Goal: Task Accomplishment & Management: Complete application form

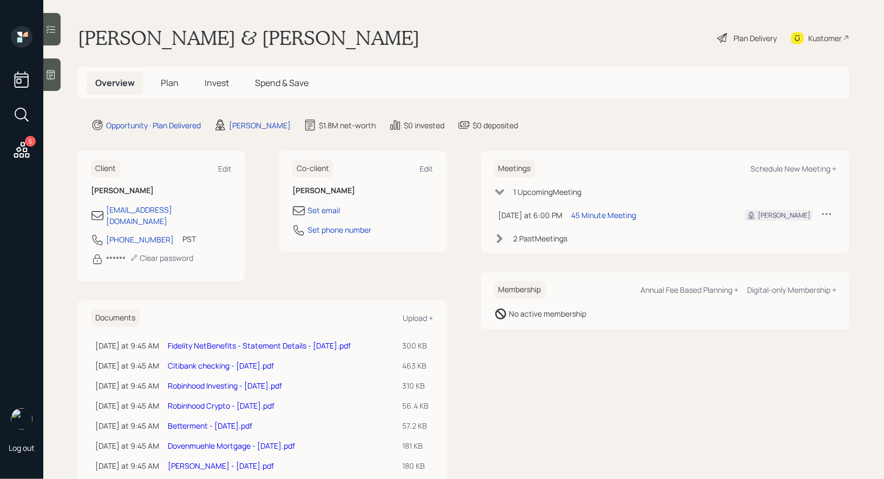
click at [168, 91] on h5 "Plan" at bounding box center [169, 82] width 35 height 23
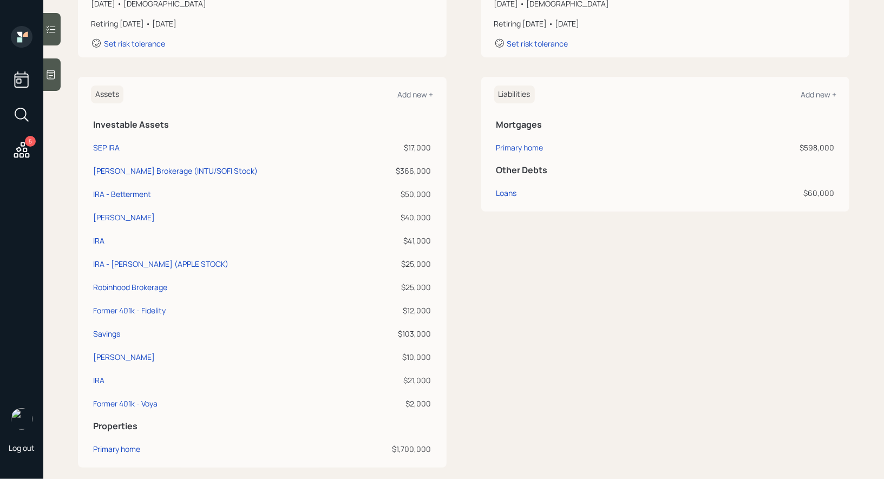
scroll to position [202, 0]
click at [87, 363] on div "Assets Add new + Investable Assets SEP IRA $17,000 Schwab Brokerage (INTU/SOFI …" at bounding box center [262, 271] width 369 height 391
click at [104, 331] on div "Savings" at bounding box center [106, 332] width 27 height 11
select select "taxable"
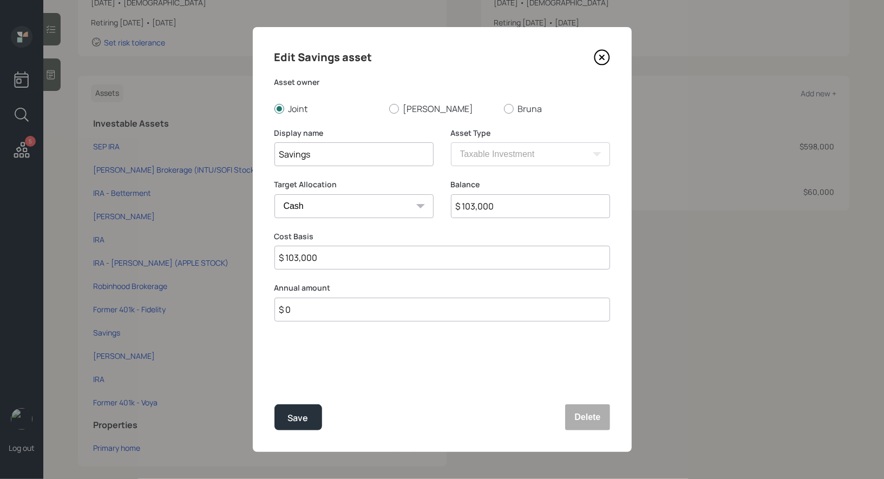
click at [365, 159] on input "Savings" at bounding box center [353, 154] width 159 height 24
click at [512, 207] on input "$ 103,000" at bounding box center [530, 206] width 159 height 24
type input "$ 1"
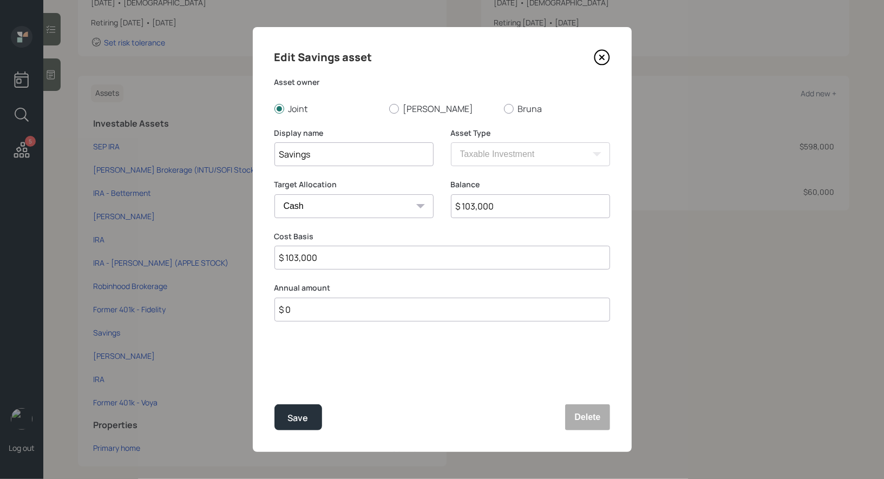
type input "$ 1"
type input "$ 14"
type input "$ 148"
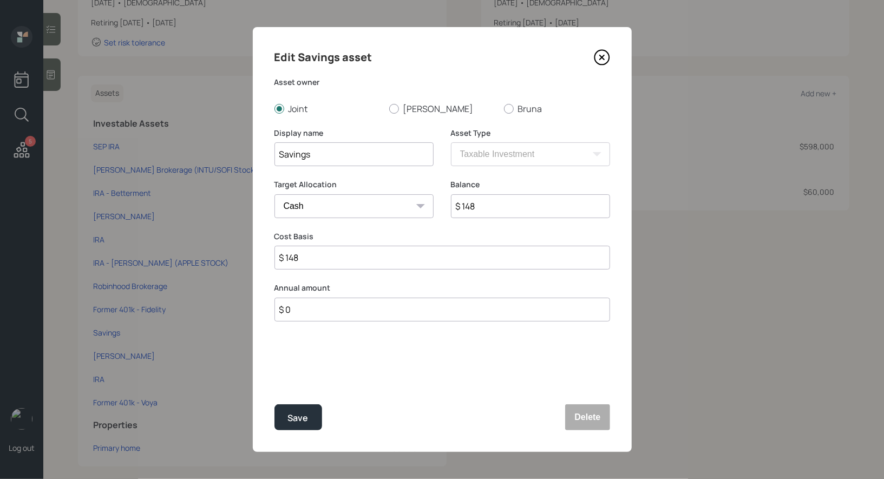
type input "$ 1,486"
type input "$ 14,867"
type input "$ 148,670"
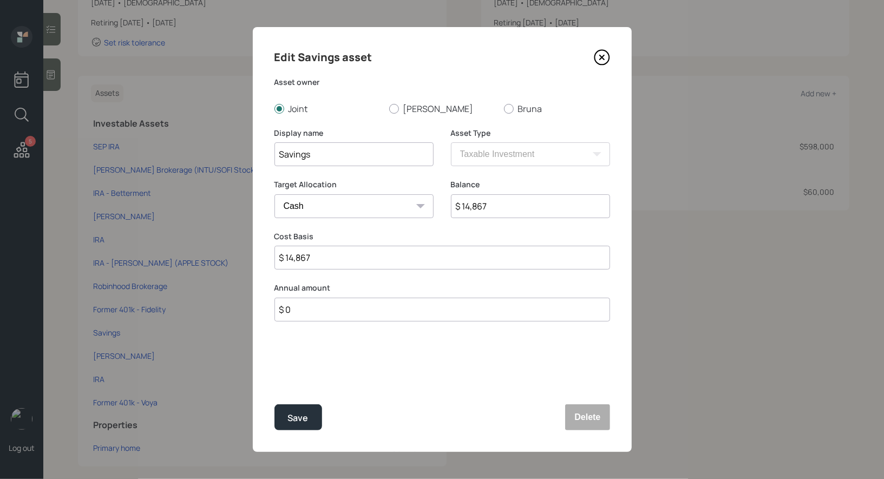
type input "$ 148,670"
click at [434, 354] on div "Edit Savings asset Asset owner Joint Stacy Bruna Display name Savings Asset Typ…" at bounding box center [442, 239] width 379 height 425
click at [340, 157] on input "Savings" at bounding box center [353, 154] width 159 height 24
type input "Savings / Ally Bank"
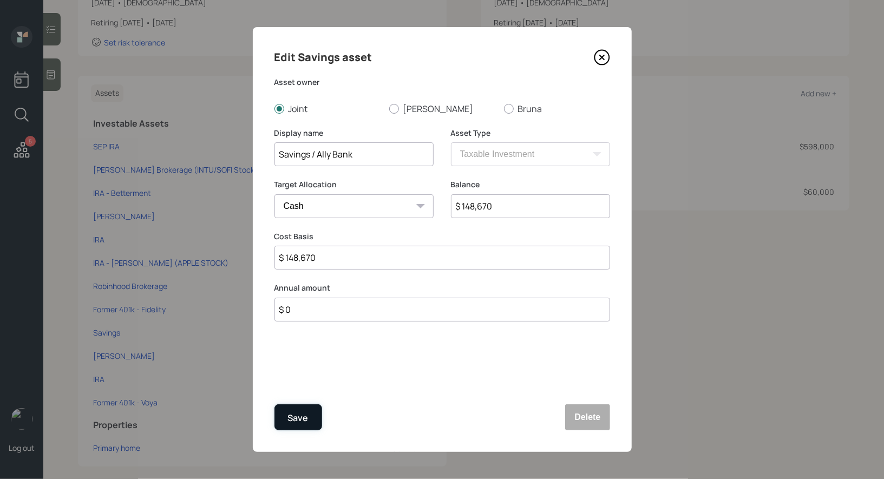
click at [307, 417] on button "Save" at bounding box center [298, 417] width 48 height 26
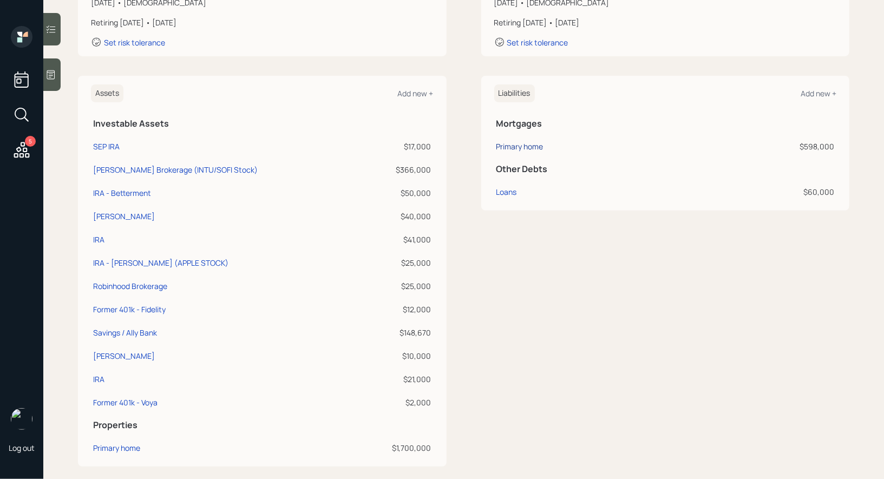
click at [526, 142] on div "Primary home" at bounding box center [519, 146] width 47 height 11
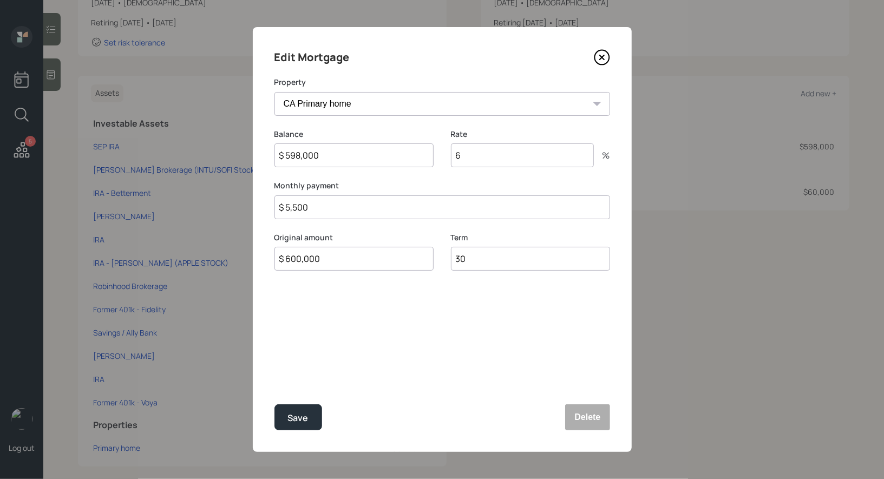
click at [331, 207] on input "$ 5,500" at bounding box center [442, 207] width 336 height 24
type input "$ 3,942"
click at [473, 163] on input "6" at bounding box center [522, 155] width 143 height 24
type input "6.875"
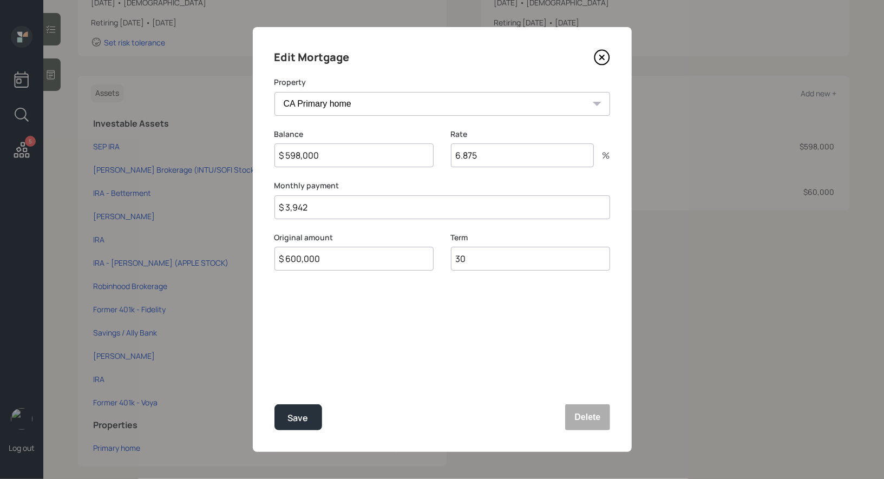
click at [327, 161] on input "$ 598,000" at bounding box center [353, 155] width 159 height 24
type input "$ 597,966"
click at [296, 418] on div "Save" at bounding box center [298, 418] width 21 height 15
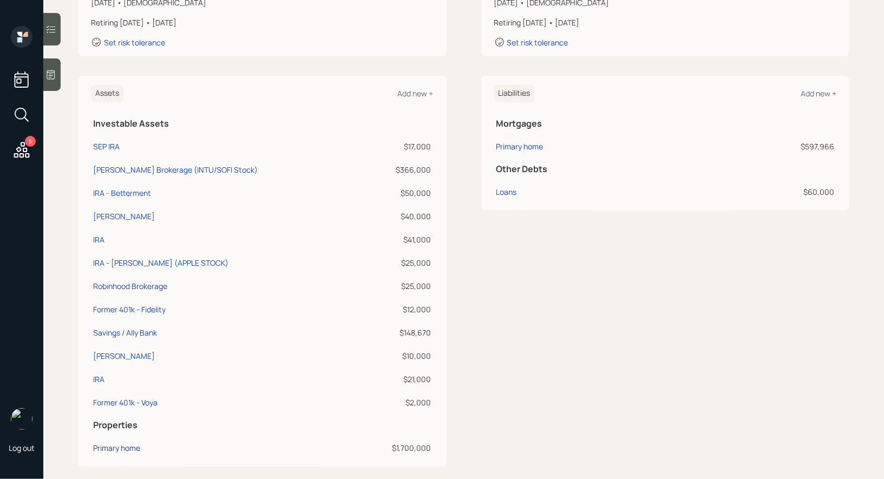
click at [113, 449] on div "Primary home" at bounding box center [116, 447] width 47 height 11
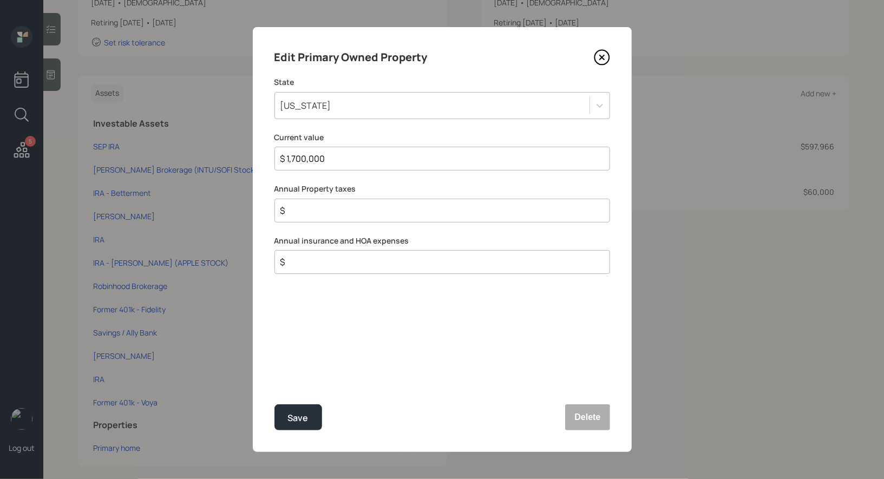
click at [304, 212] on input "$" at bounding box center [437, 210] width 317 height 13
type input "$ 20,064"
click at [293, 417] on div "Save" at bounding box center [298, 418] width 21 height 15
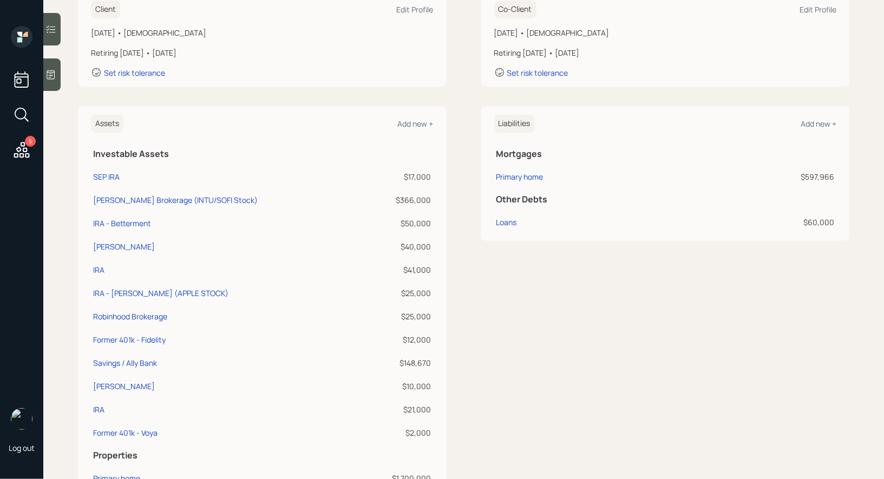
scroll to position [175, 0]
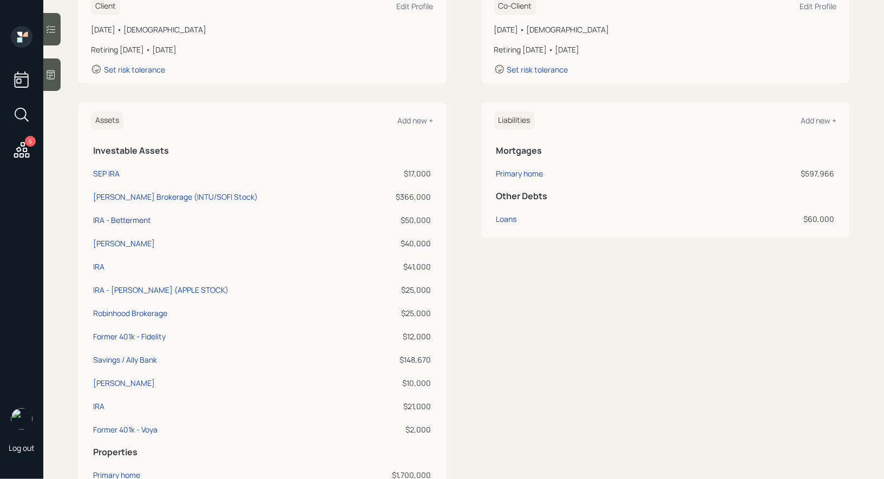
click at [125, 221] on div "IRA - Betterment" at bounding box center [122, 219] width 58 height 11
select select "ira"
select select "balanced"
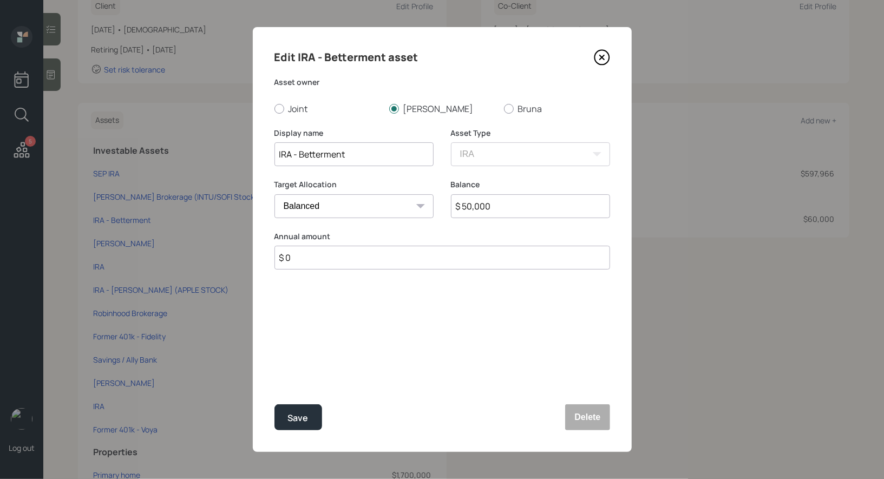
click at [500, 214] on input "$ 50,000" at bounding box center [530, 206] width 159 height 24
type input "$ 70,000"
click at [298, 425] on button "Save" at bounding box center [298, 417] width 48 height 26
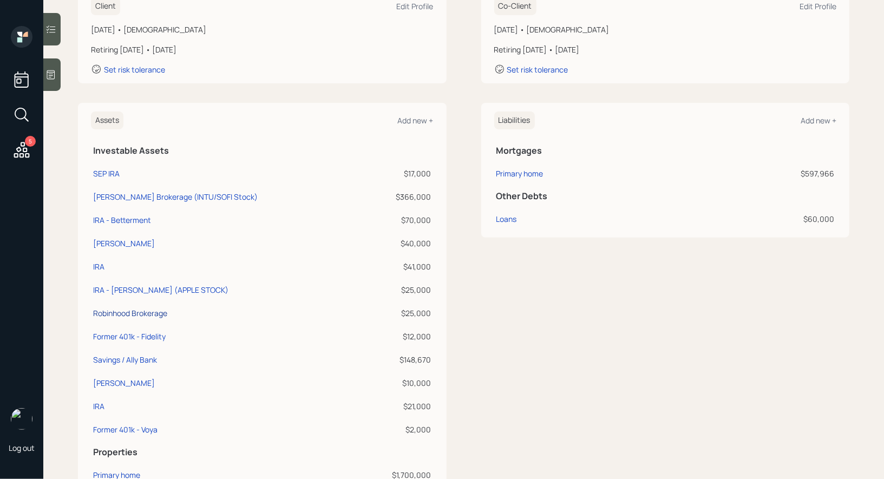
click at [123, 313] on div "Robinhood Brokerage" at bounding box center [130, 312] width 74 height 11
select select "taxable"
select select "balanced"
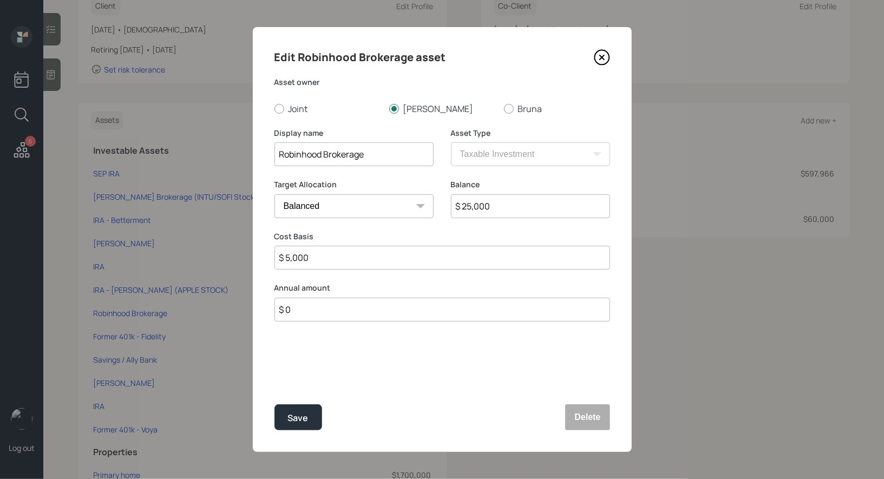
click at [384, 159] on input "Robinhood Brokerage" at bounding box center [353, 154] width 159 height 24
type input "Robinhood (Crypto)"
click at [528, 205] on input "$ 25,000" at bounding box center [530, 206] width 159 height 24
type input "$ 14,186"
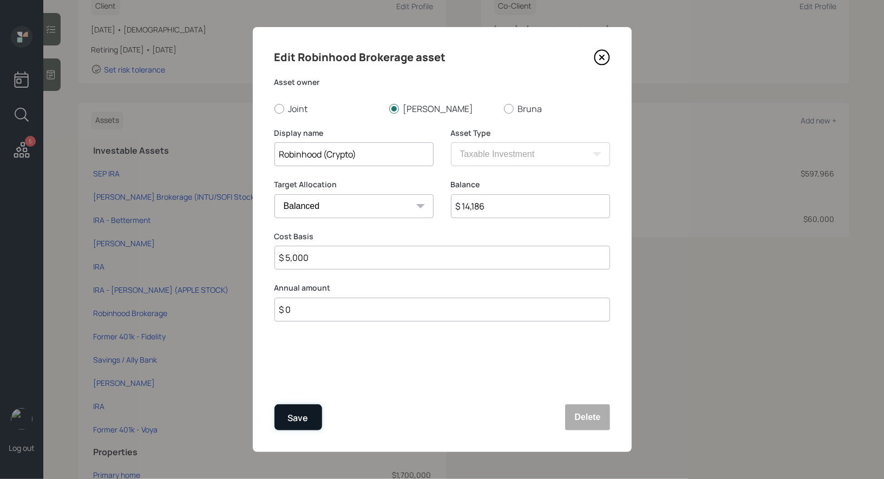
click at [296, 413] on div "Save" at bounding box center [298, 418] width 21 height 15
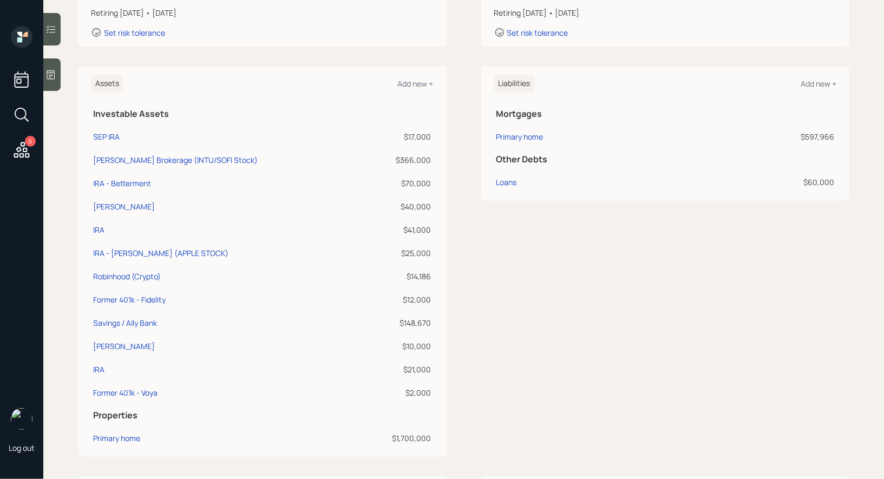
scroll to position [231, 0]
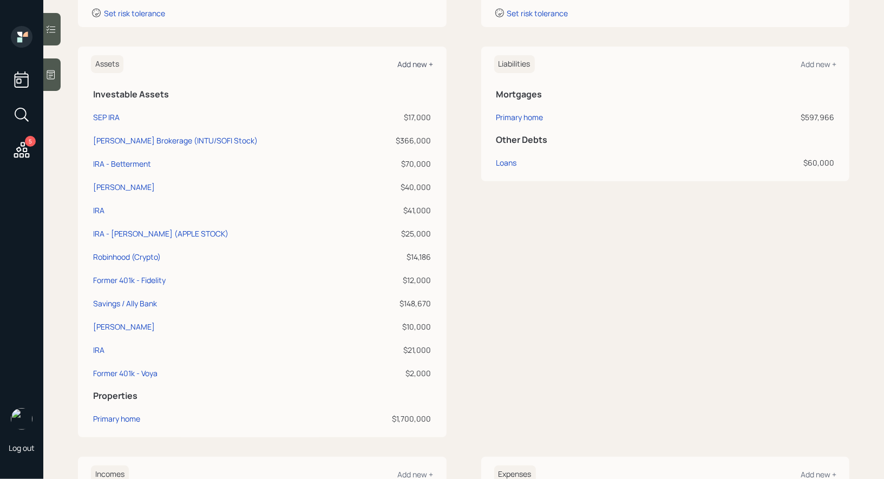
click at [418, 62] on div "Add new +" at bounding box center [416, 64] width 36 height 10
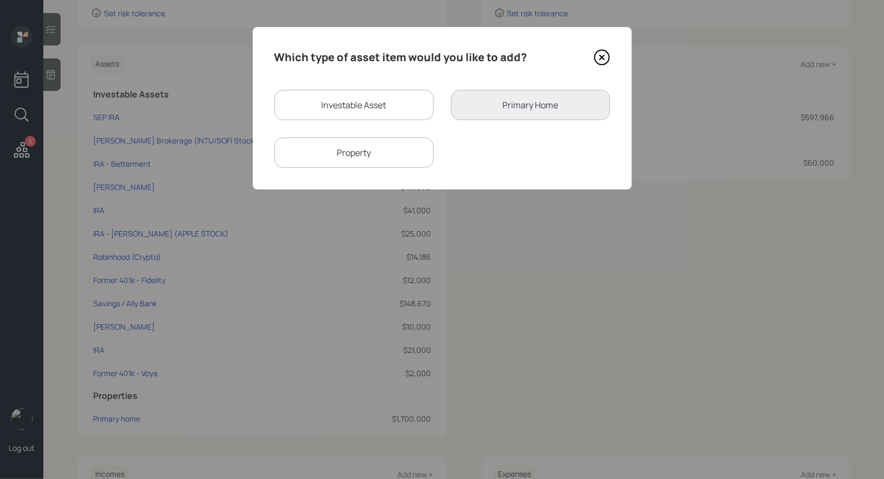
click at [347, 103] on div "Investable Asset" at bounding box center [353, 105] width 159 height 30
select select "taxable"
select select "balanced"
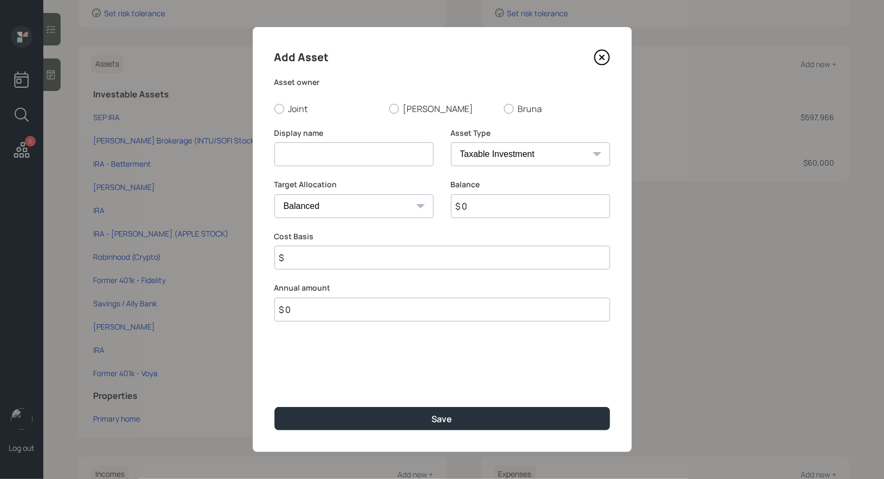
click at [352, 158] on input at bounding box center [353, 154] width 159 height 24
type input "Robinhood Cash"
click at [484, 214] on input "$ 0" at bounding box center [530, 206] width 159 height 24
type input "$ 10,469"
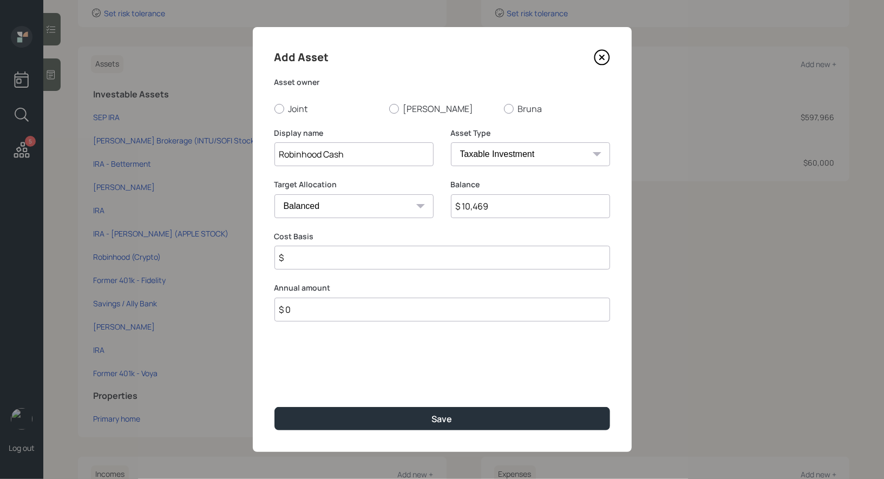
click at [418, 254] on input "$" at bounding box center [442, 258] width 336 height 24
type input "$ 10,469"
click at [382, 208] on select "Cash Conservative Balanced Aggressive" at bounding box center [353, 206] width 159 height 24
select select "uninvested"
click at [274, 194] on select "Cash Conservative Balanced Aggressive" at bounding box center [353, 206] width 159 height 24
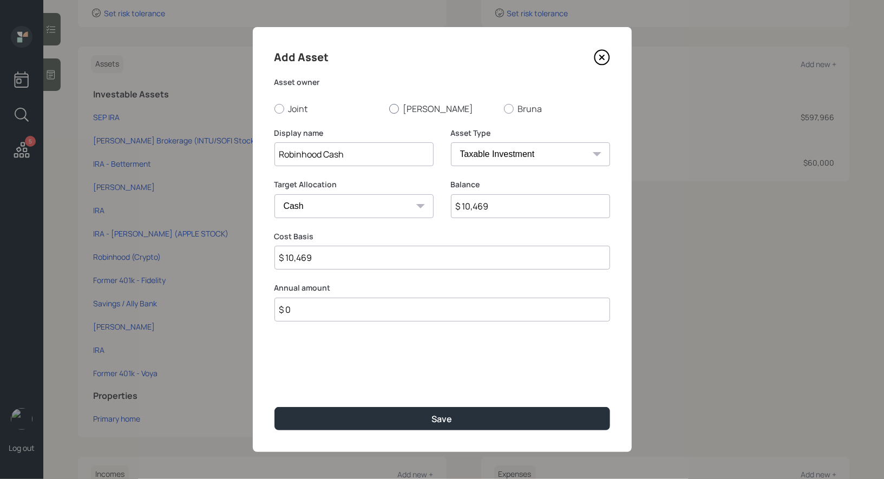
click at [391, 109] on div at bounding box center [394, 109] width 10 height 10
click at [389, 109] on input "Stacy" at bounding box center [389, 108] width 1 height 1
radio input "true"
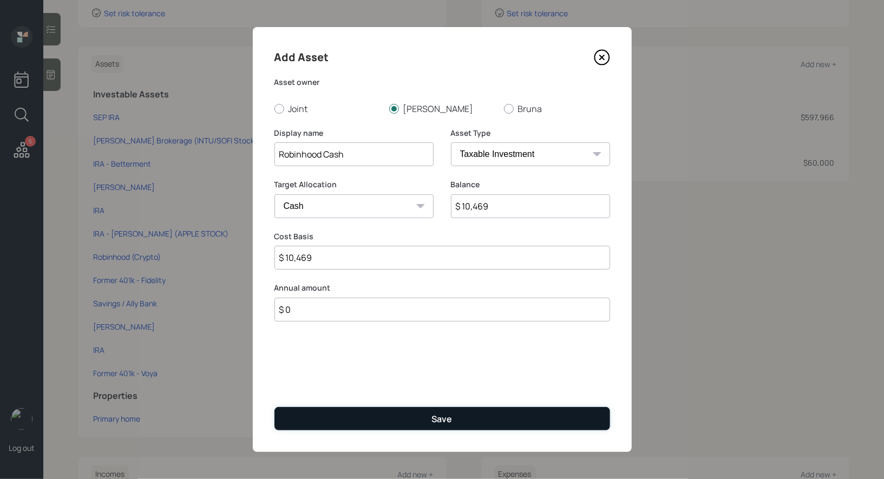
click at [373, 418] on button "Save" at bounding box center [442, 418] width 336 height 23
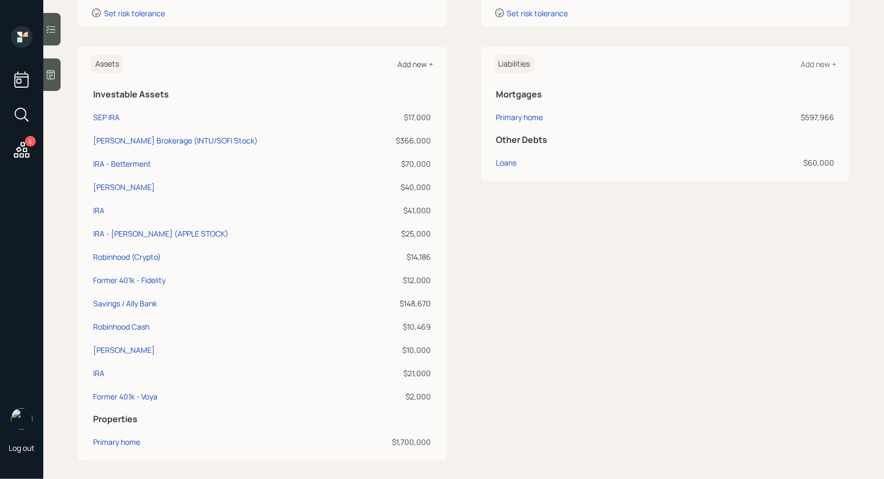
click at [411, 64] on div "Add new +" at bounding box center [416, 64] width 36 height 10
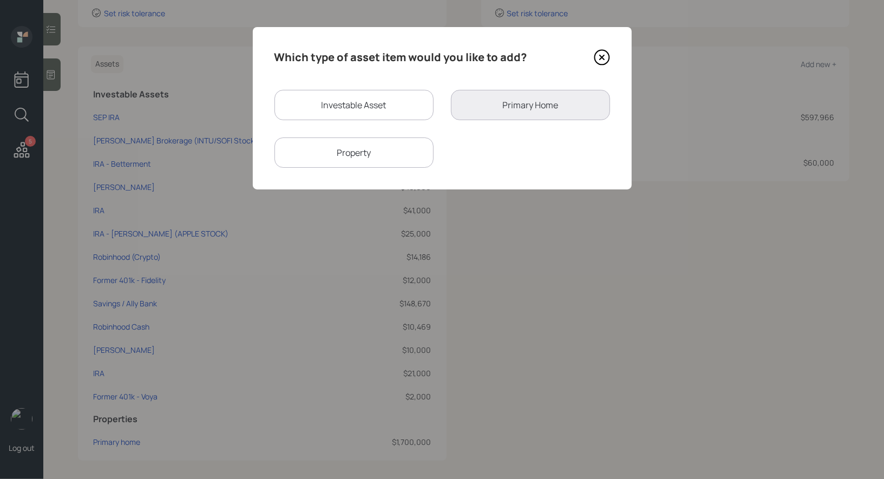
click at [374, 104] on div "Investable Asset" at bounding box center [353, 105] width 159 height 30
select select "taxable"
select select "balanced"
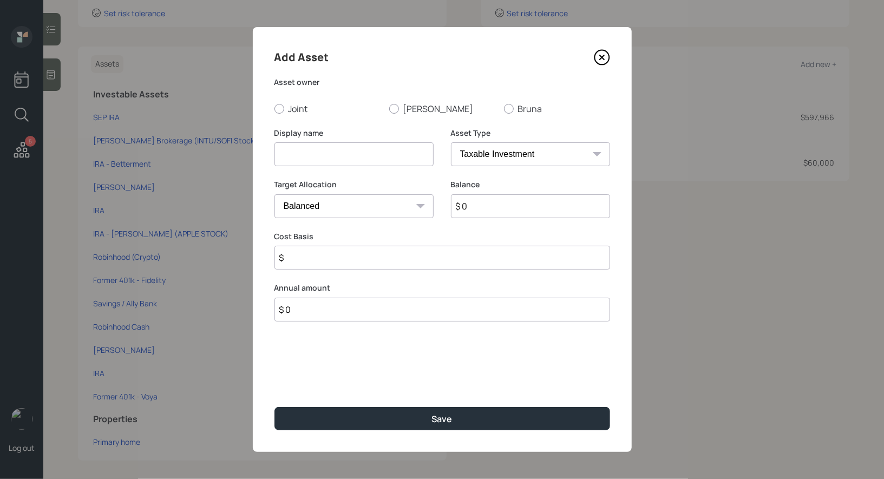
click at [352, 156] on input at bounding box center [353, 154] width 159 height 24
type input "Cash - Citi"
click at [485, 207] on input "$ 0" at bounding box center [530, 206] width 159 height 24
type input "$ 64,067"
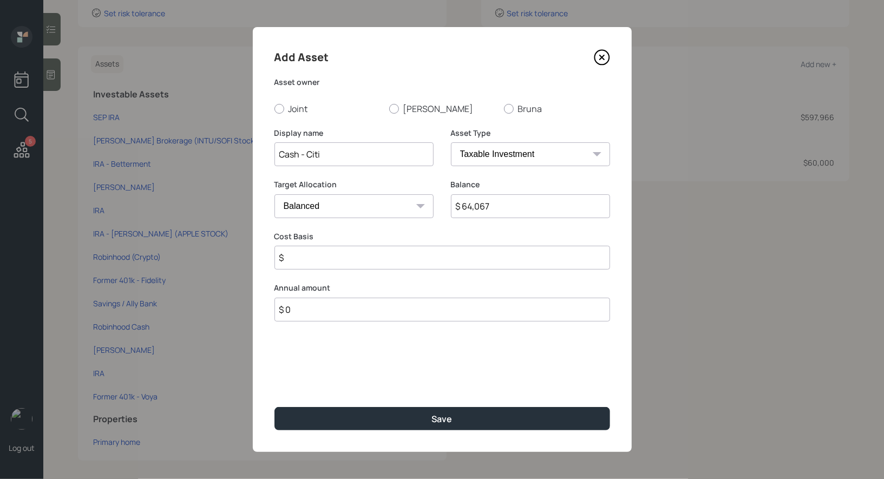
click at [407, 260] on input "$" at bounding box center [442, 258] width 336 height 24
type input "$ 64,067"
click at [374, 207] on select "Cash Conservative Balanced Aggressive" at bounding box center [353, 206] width 159 height 24
select select "uninvested"
click at [274, 194] on select "Cash Conservative Balanced Aggressive" at bounding box center [353, 206] width 159 height 24
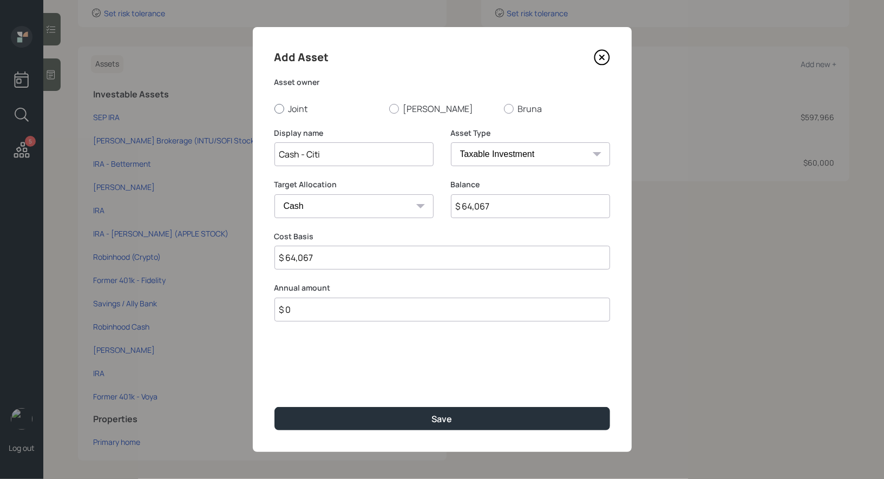
click at [278, 109] on div at bounding box center [279, 109] width 10 height 10
click at [274, 109] on input "Joint" at bounding box center [274, 108] width 1 height 1
radio input "true"
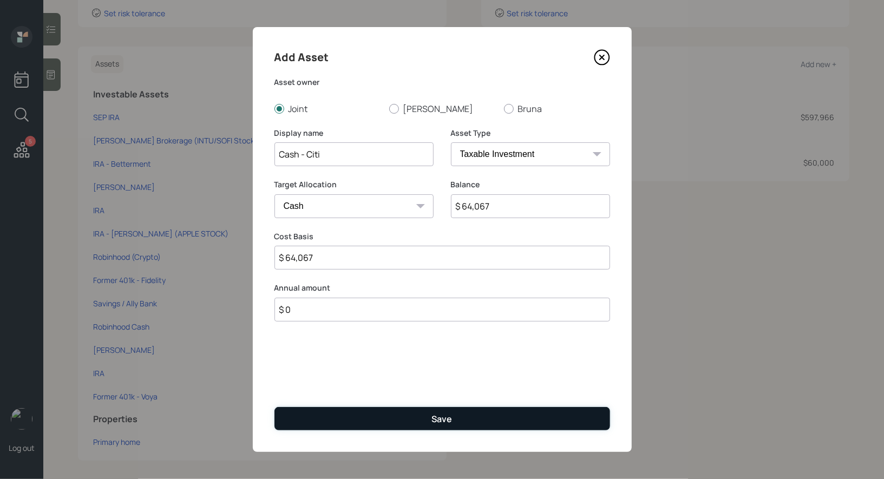
click at [364, 418] on button "Save" at bounding box center [442, 418] width 336 height 23
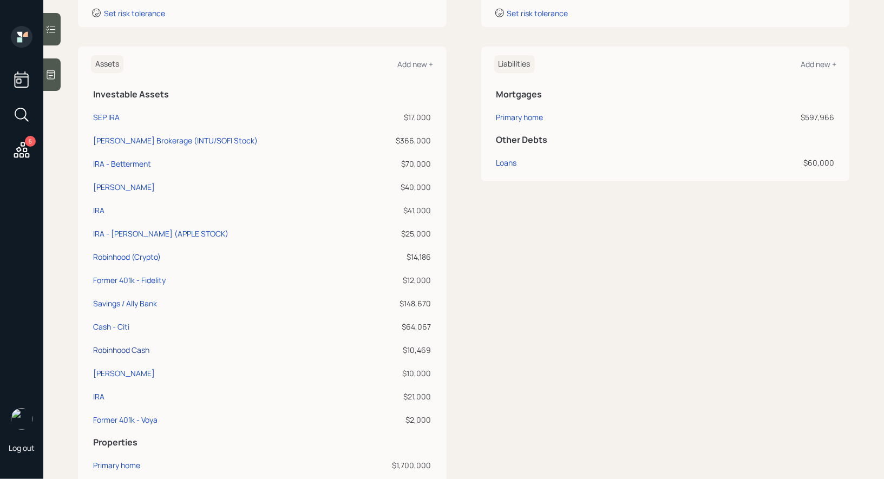
click at [108, 348] on div "Robinhood Cash" at bounding box center [121, 349] width 56 height 11
select select "taxable"
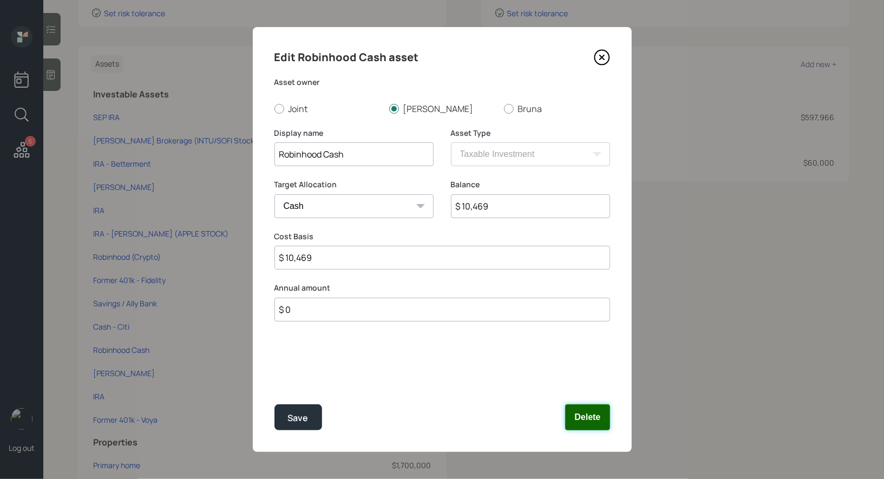
click at [581, 416] on button "Delete" at bounding box center [587, 417] width 44 height 26
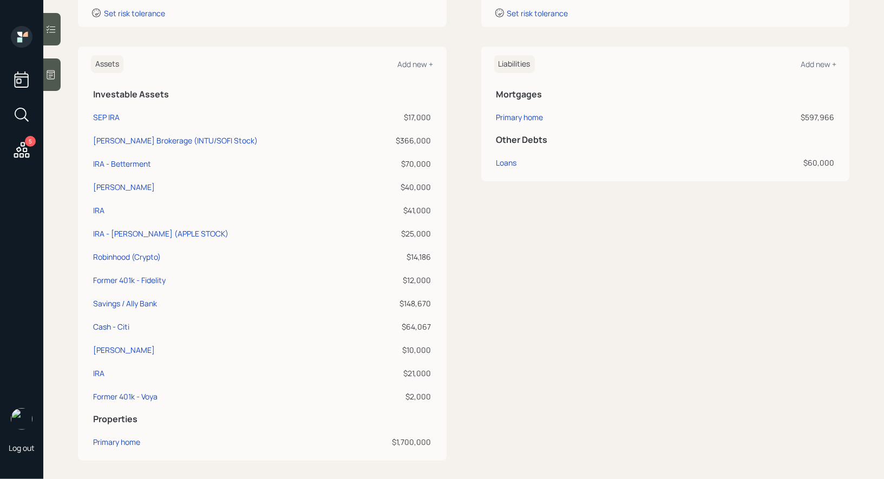
click at [116, 325] on div "Cash - Citi" at bounding box center [111, 326] width 36 height 11
select select "taxable"
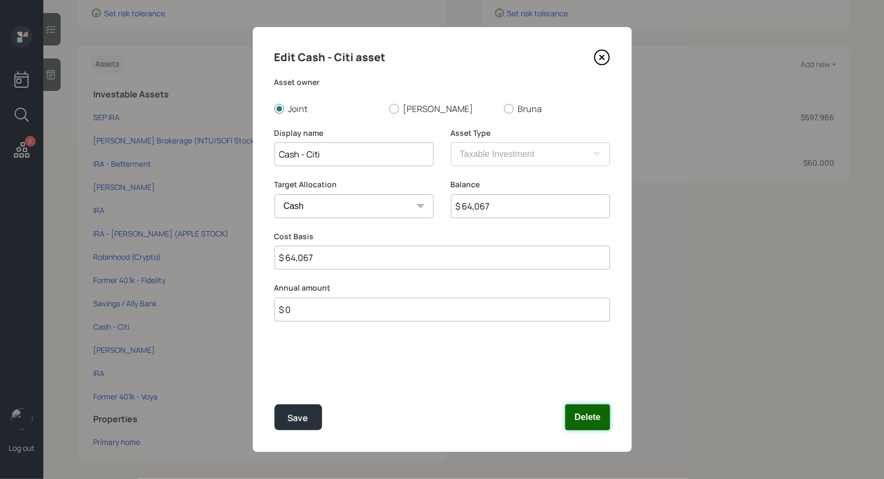
click at [597, 421] on button "Delete" at bounding box center [587, 417] width 44 height 26
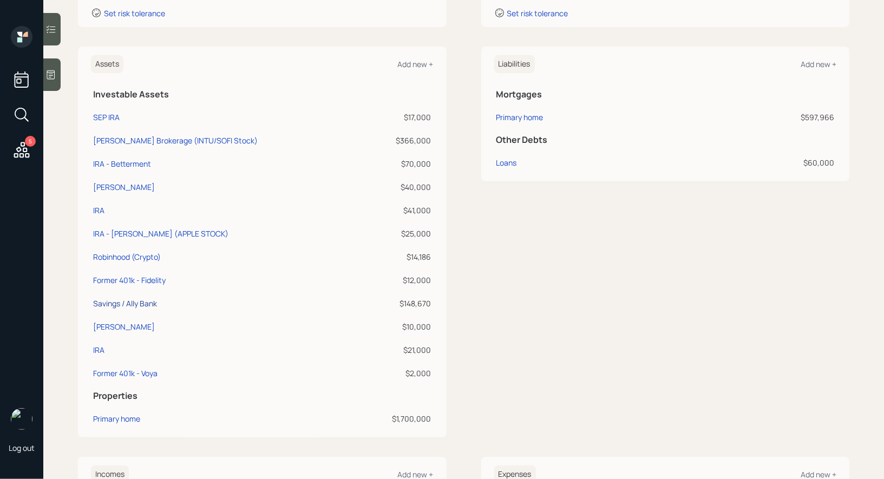
click at [112, 302] on div "Savings / Ally Bank" at bounding box center [125, 303] width 64 height 11
select select "taxable"
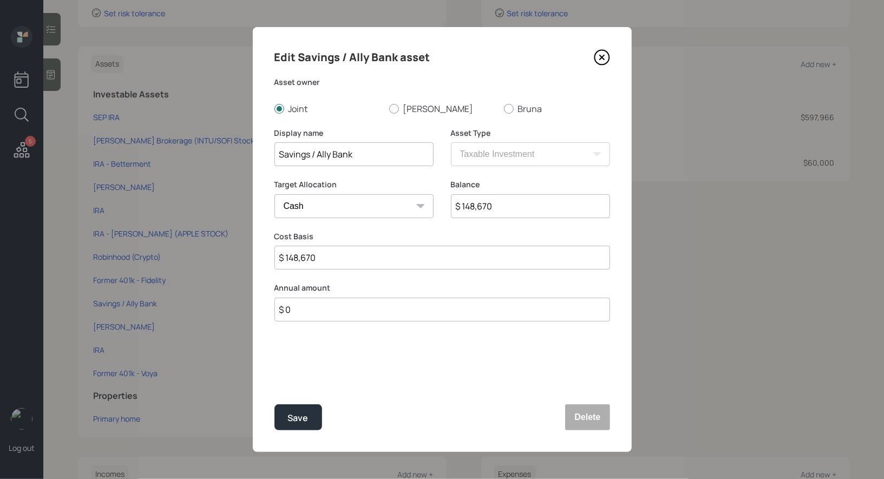
click at [364, 156] on input "Savings / Ally Bank" at bounding box center [353, 154] width 159 height 24
type input "Savings / Ally/Citi/Robinhood"
click at [506, 210] on input "$ 148,670" at bounding box center [530, 206] width 159 height 24
type input "$ 2"
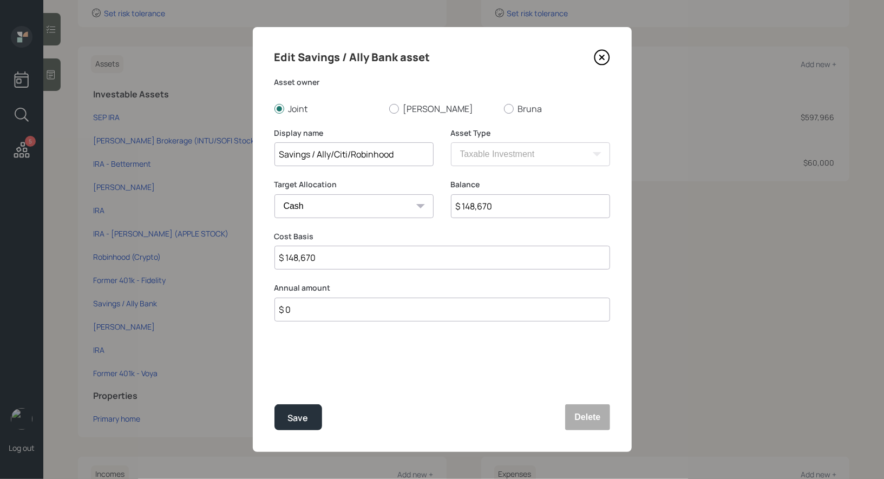
type input "$ 2"
type input "$ 22"
type input "$ 222"
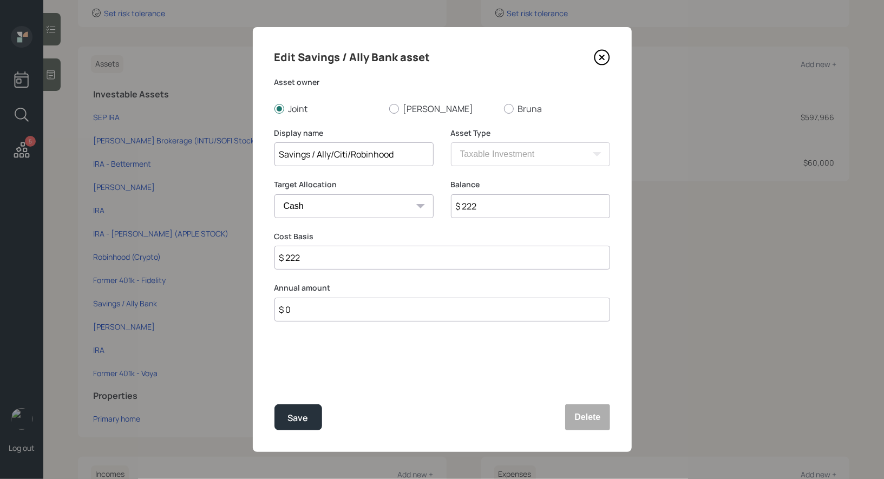
type input "$ 2,220"
type input "$ 22,200"
type input "$ 222,000"
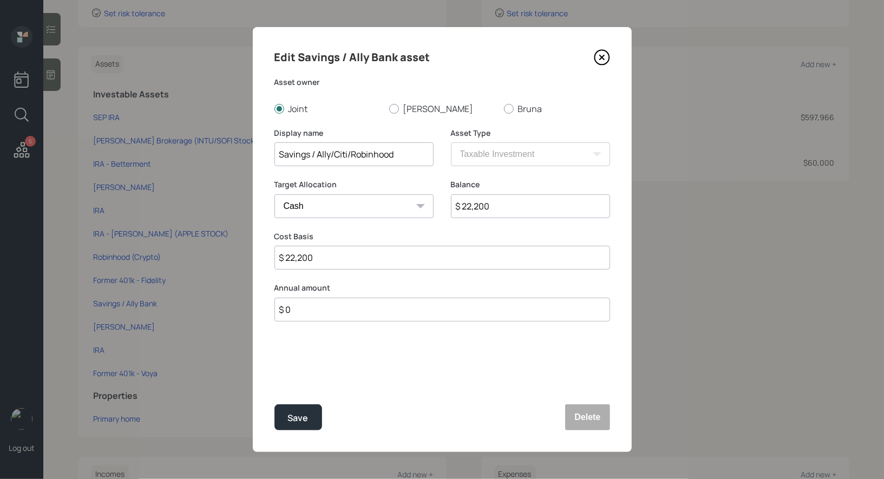
type input "$ 222,000"
click at [306, 418] on div "Save" at bounding box center [298, 418] width 21 height 15
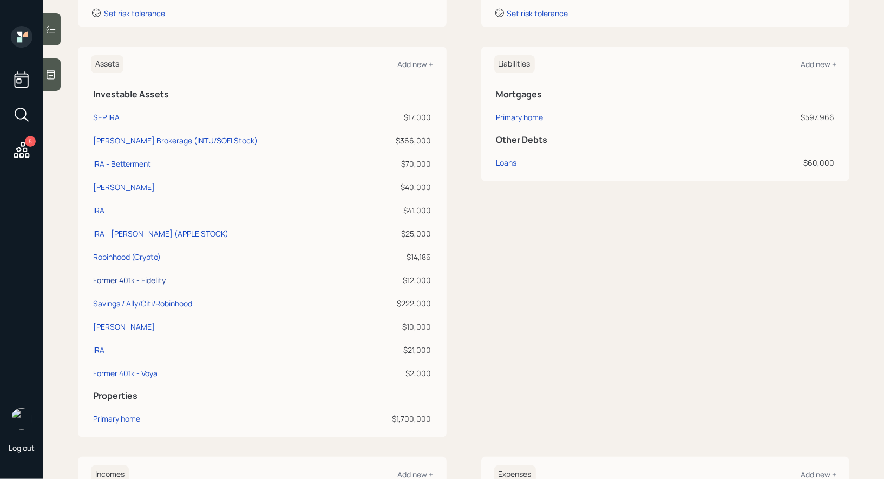
click at [100, 278] on div "Former 401k - Fidelity" at bounding box center [129, 279] width 73 height 11
select select "company_sponsored"
select select "balanced"
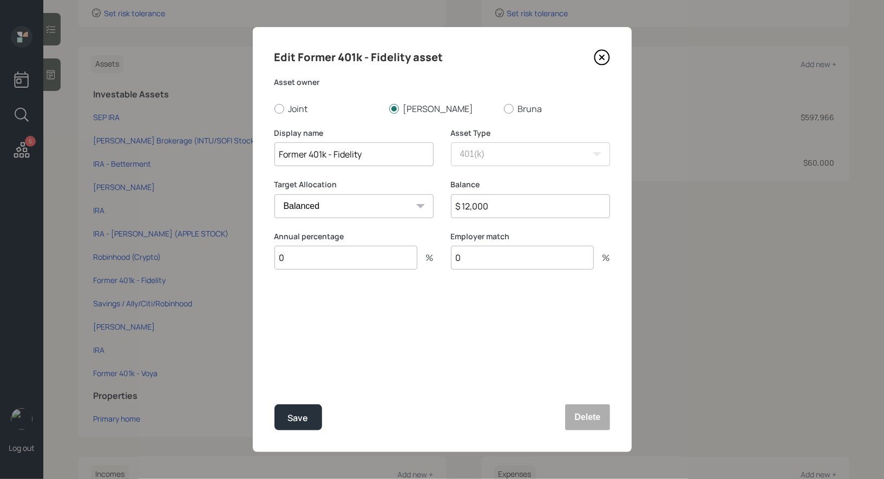
click at [509, 210] on input "$ 12,000" at bounding box center [530, 206] width 159 height 24
type input "$ 14,000"
click at [299, 417] on div "Save" at bounding box center [298, 418] width 21 height 15
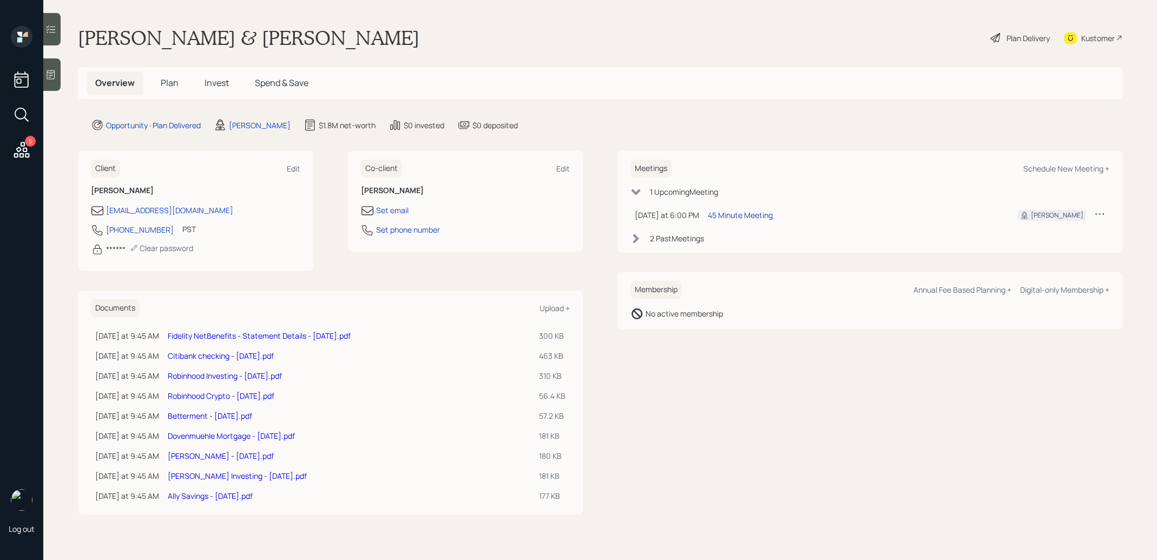
click at [220, 436] on link "Dovenmuehle Mortgage - [DATE].pdf" at bounding box center [231, 436] width 127 height 10
click at [195, 414] on link "Betterment - [DATE].pdf" at bounding box center [210, 416] width 84 height 10
click at [3, 22] on div "5 Log out" at bounding box center [21, 280] width 43 height 560
click at [209, 395] on link "Robinhood Crypto - [DATE].pdf" at bounding box center [221, 396] width 107 height 10
click at [211, 376] on link "Robinhood Investing - [DATE].pdf" at bounding box center [225, 376] width 114 height 10
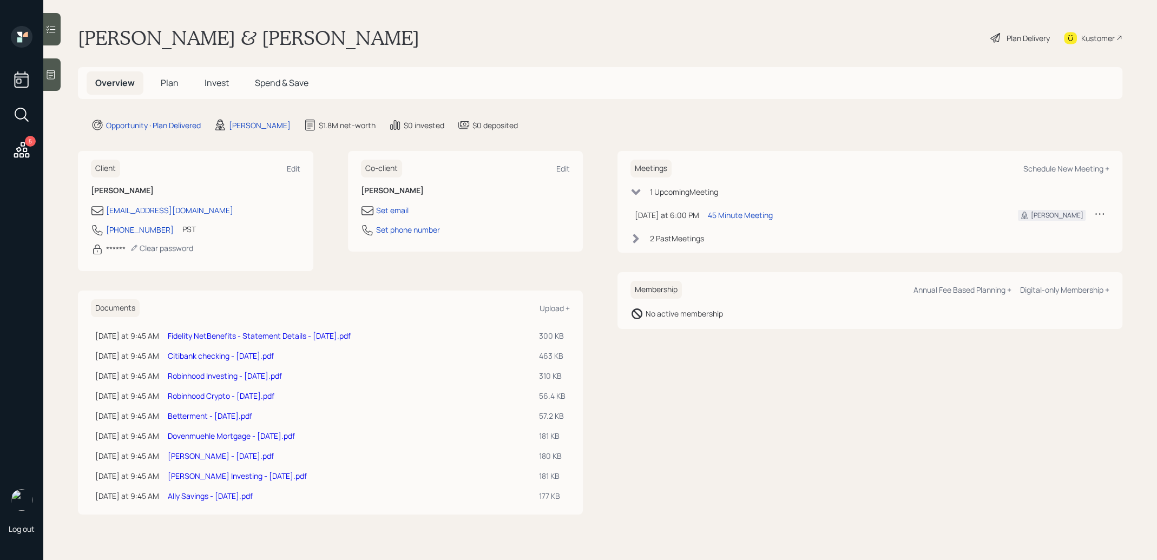
click at [208, 356] on link "Citibank checking - Sep 2025.pdf" at bounding box center [221, 356] width 106 height 10
click at [250, 333] on link "Fidelity NetBenefits - Statement Details - [DATE].pdf" at bounding box center [259, 336] width 183 height 10
